Goal: Task Accomplishment & Management: Complete application form

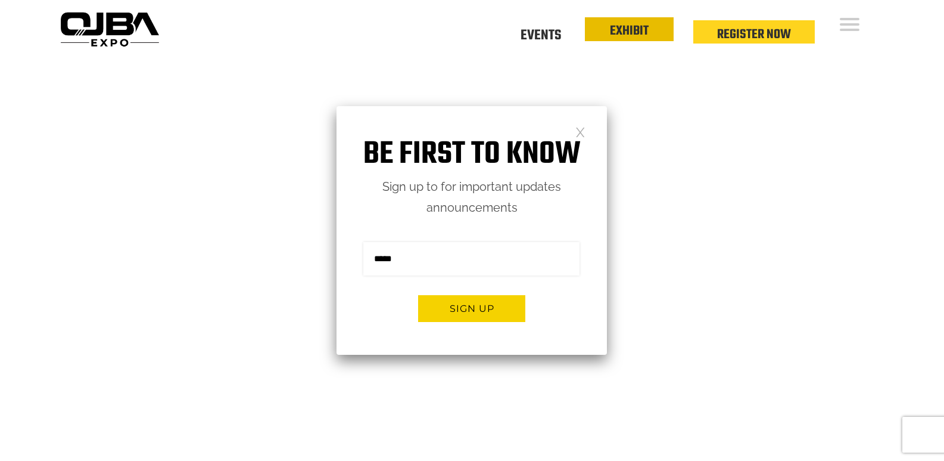
click at [622, 39] on link "EXHIBIT" at bounding box center [629, 31] width 39 height 20
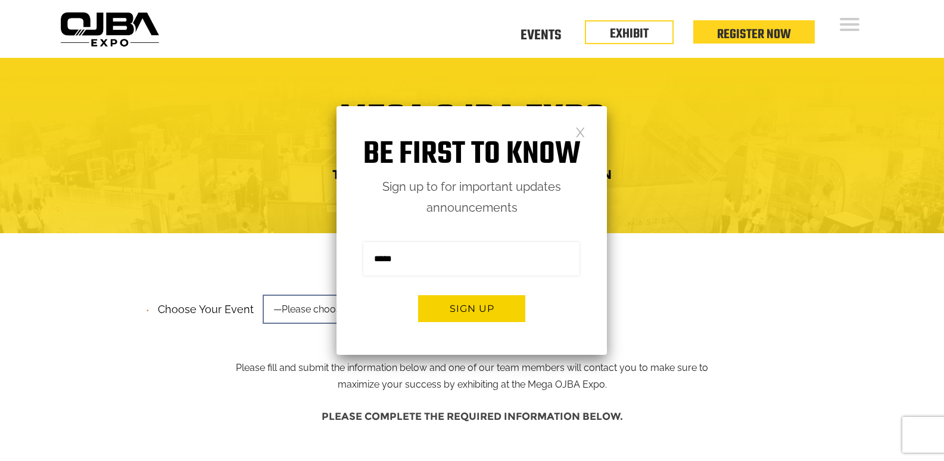
click at [580, 132] on link at bounding box center [581, 131] width 10 height 10
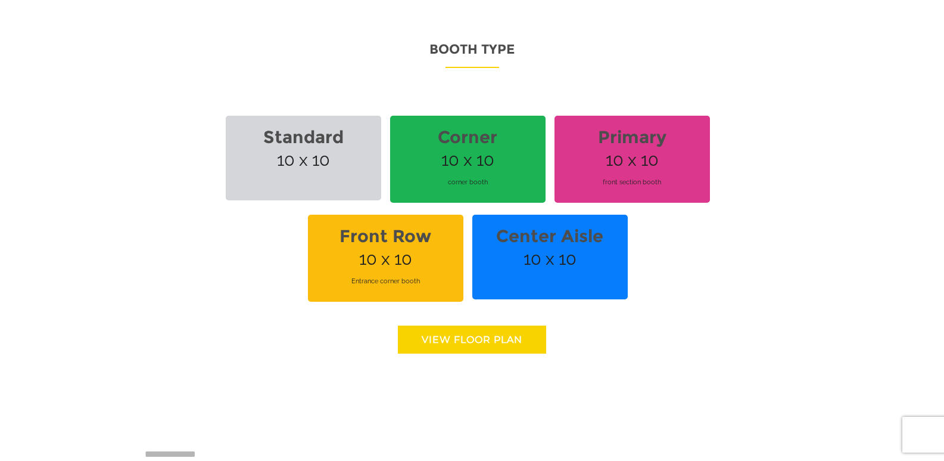
scroll to position [834, 0]
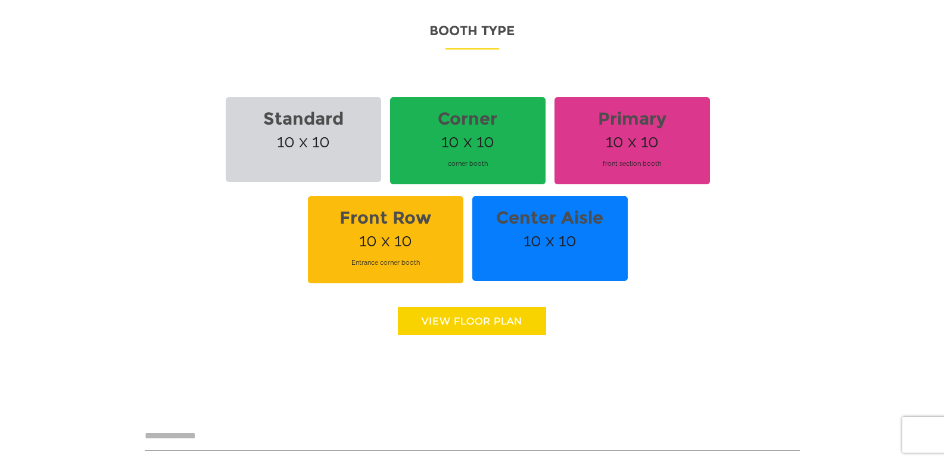
click at [460, 324] on link "View floor Plan" at bounding box center [472, 321] width 148 height 28
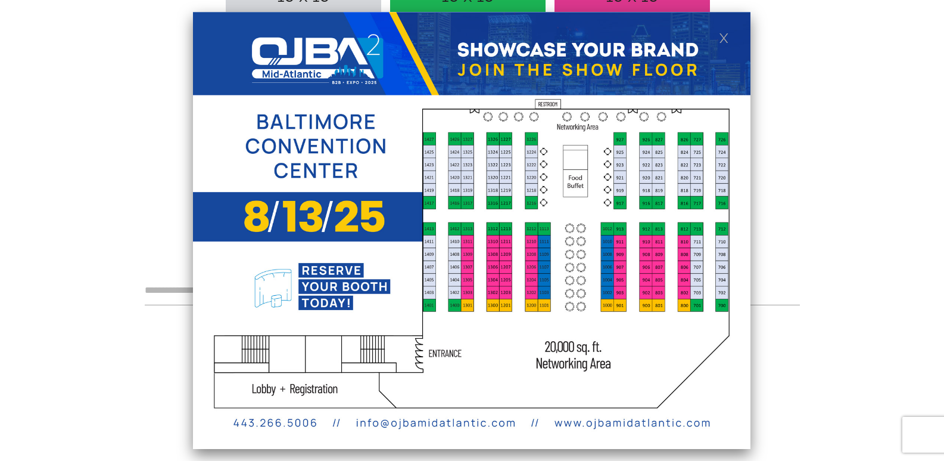
scroll to position [1072, 0]
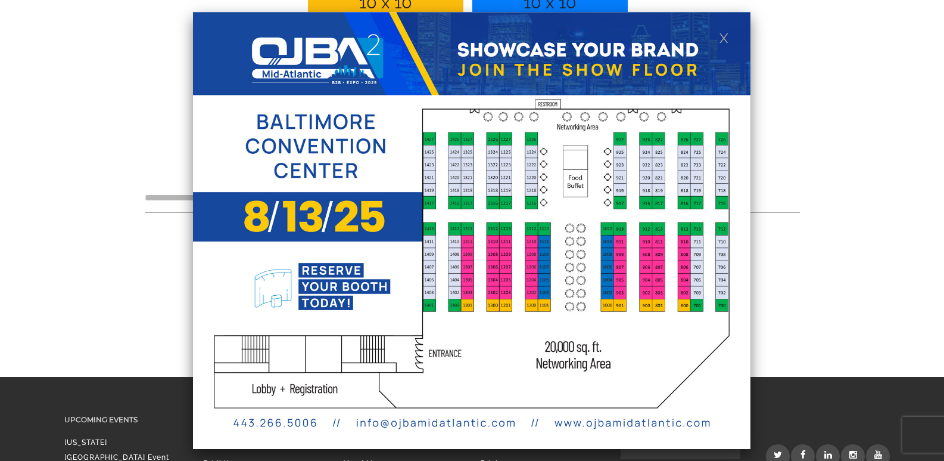
click at [409, 421] on img at bounding box center [472, 230] width 558 height 437
click at [576, 421] on img at bounding box center [472, 230] width 558 height 437
click at [716, 38] on img at bounding box center [472, 230] width 558 height 437
click at [719, 37] on link at bounding box center [724, 37] width 10 height 10
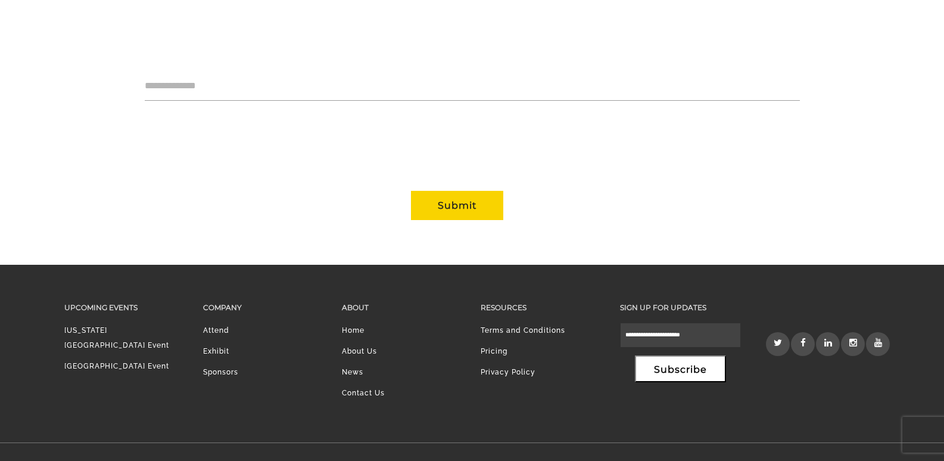
scroll to position [1211, 0]
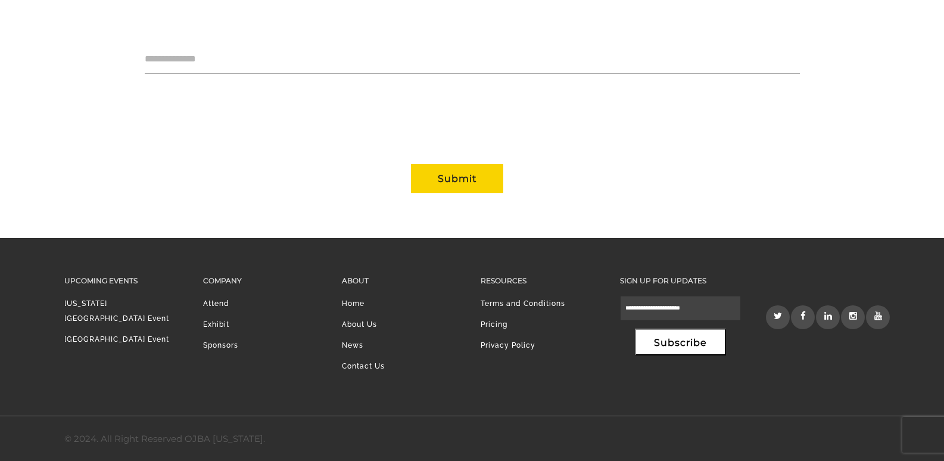
click at [225, 320] on link "Exhibit" at bounding box center [216, 324] width 26 height 8
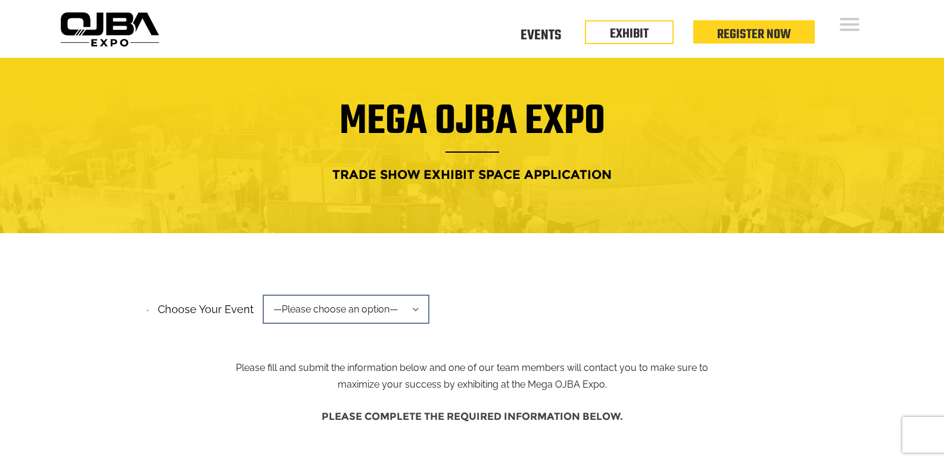
click at [389, 303] on span "—Please choose an option—" at bounding box center [346, 308] width 167 height 29
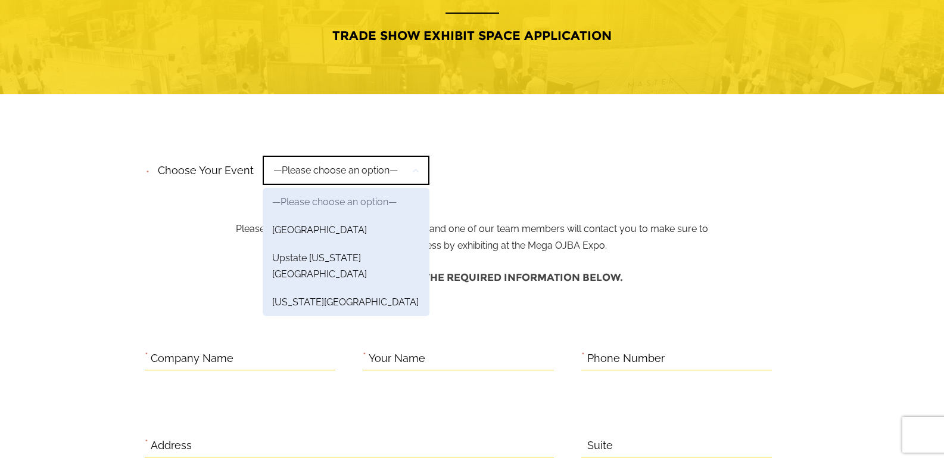
scroll to position [278, 0]
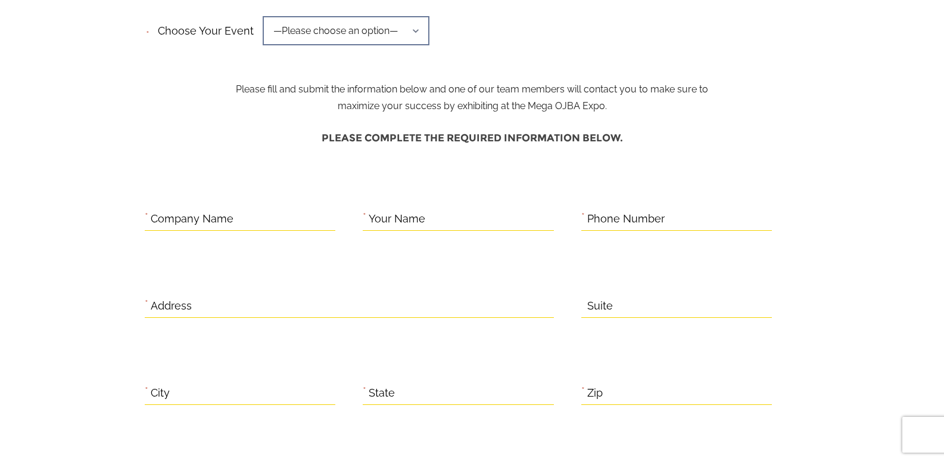
click at [402, 39] on span "—Please choose an option—" at bounding box center [346, 30] width 167 height 29
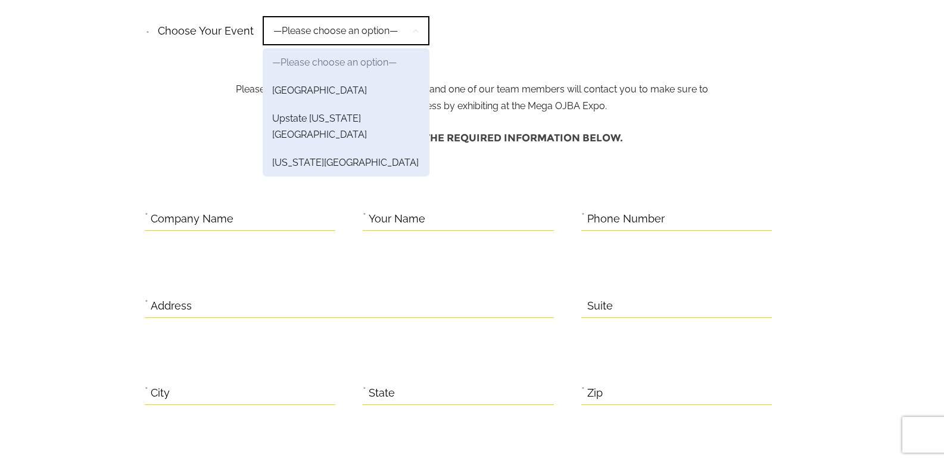
click at [192, 140] on h4 "Please complete the required information below." at bounding box center [472, 137] width 655 height 23
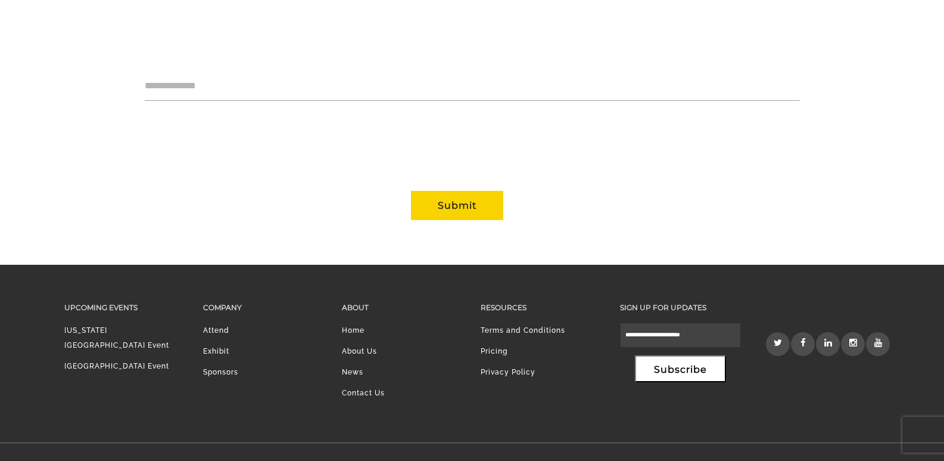
scroll to position [1211, 0]
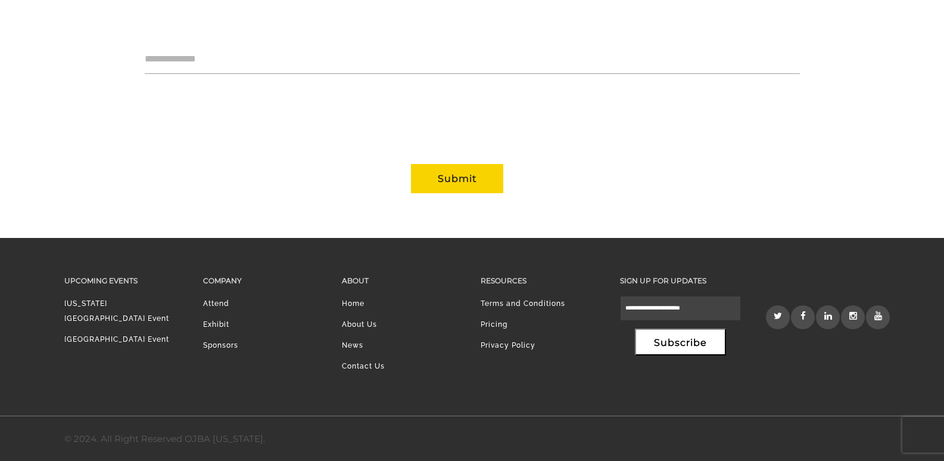
click at [214, 303] on li "Attend" at bounding box center [263, 306] width 121 height 21
click at [223, 343] on link "Sponsors" at bounding box center [220, 345] width 35 height 8
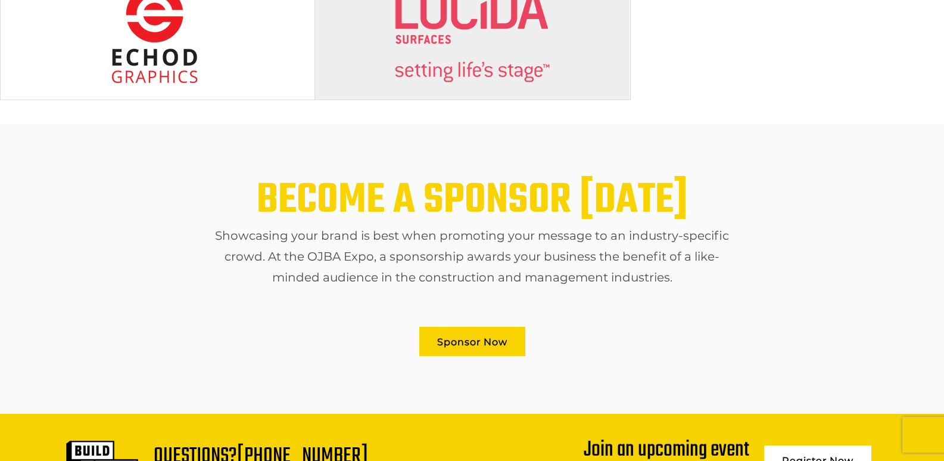
scroll to position [534, 0]
